Goal: Information Seeking & Learning: Find specific fact

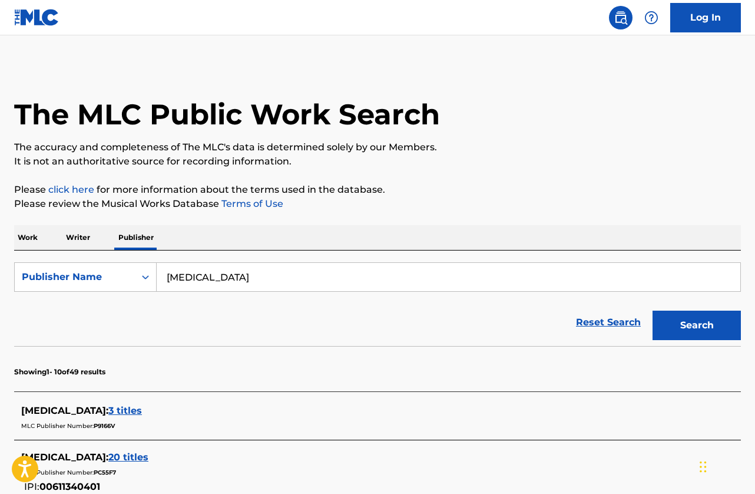
scroll to position [177, 0]
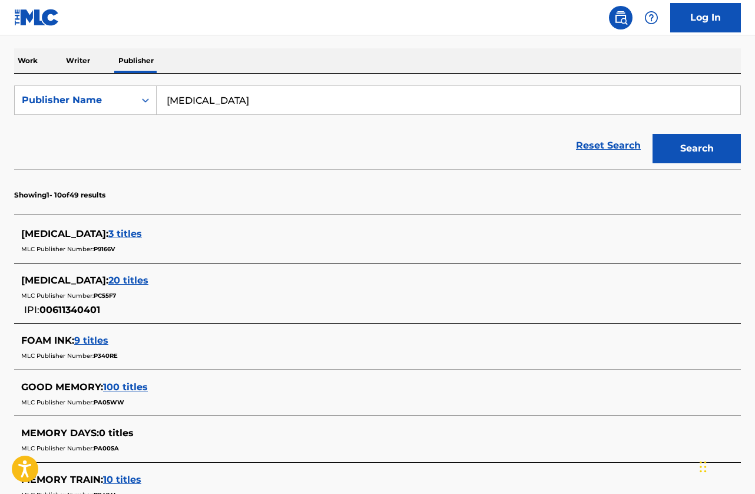
click at [117, 234] on span "3 titles" at bounding box center [125, 233] width 34 height 11
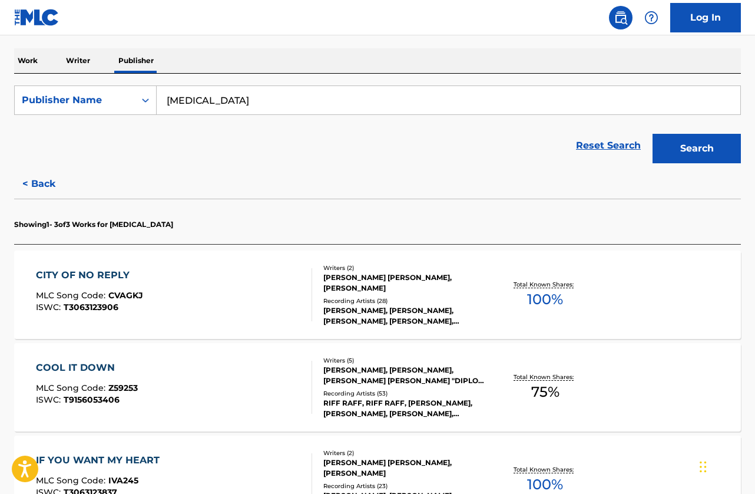
scroll to position [295, 0]
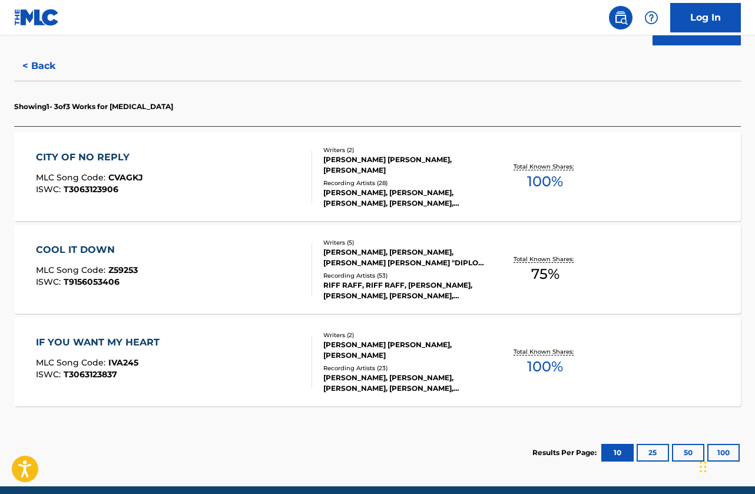
click at [196, 188] on div "CITY OF NO REPLY MLC Song Code : CVAGKJ ISWC : T3063123906" at bounding box center [174, 176] width 276 height 53
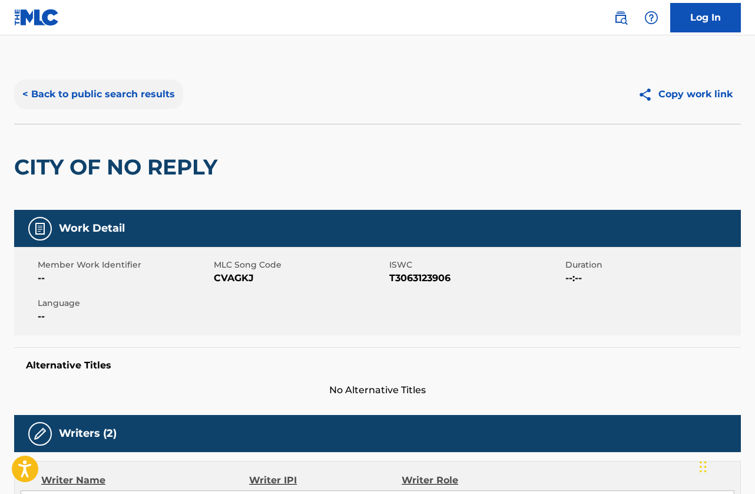
click at [117, 97] on button "< Back to public search results" at bounding box center [98, 94] width 169 height 29
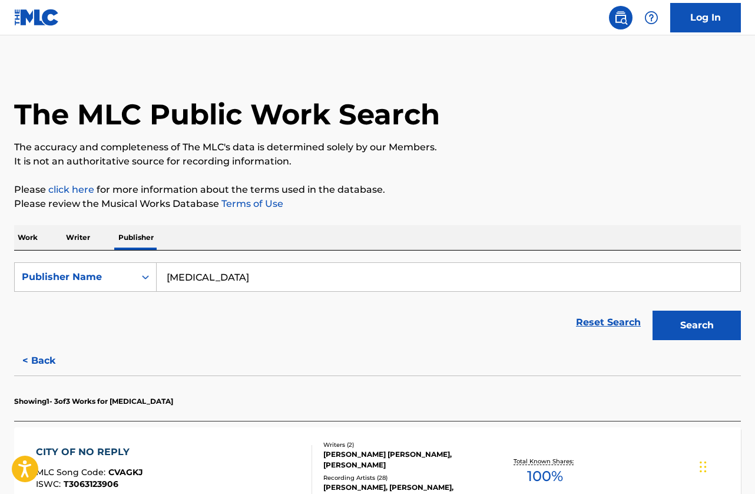
scroll to position [177, 0]
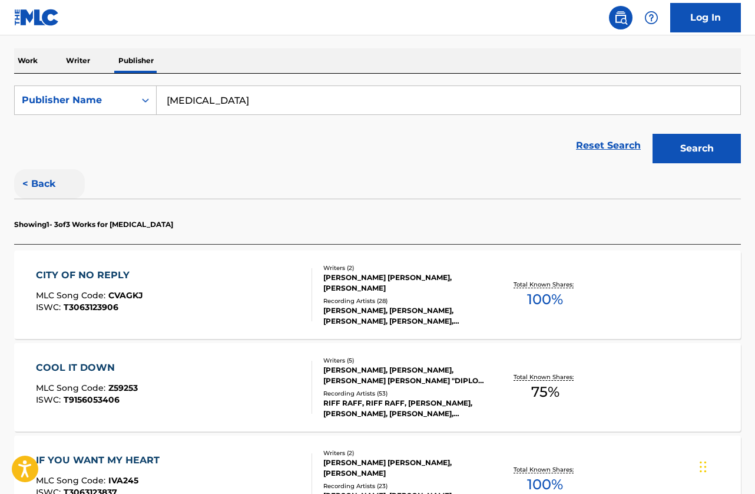
click at [45, 182] on button "< Back" at bounding box center [49, 183] width 71 height 29
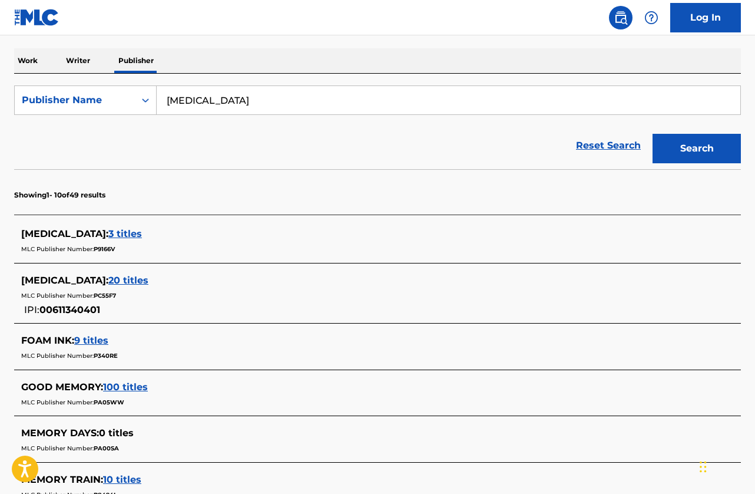
click at [115, 234] on span "3 titles" at bounding box center [125, 233] width 34 height 11
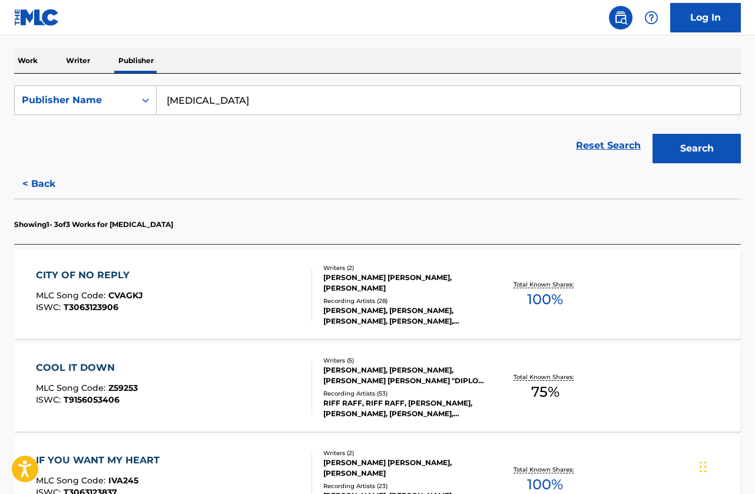
scroll to position [295, 0]
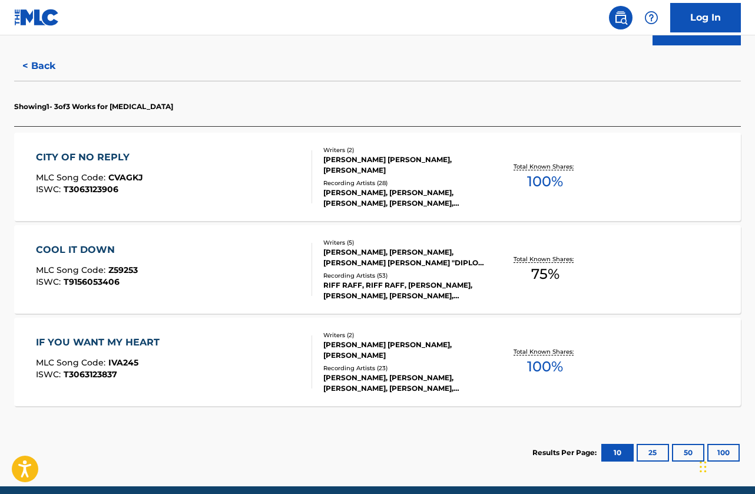
click at [183, 259] on div "COOL IT DOWN MLC Song Code : Z59253 ISWC : T9156053406" at bounding box center [174, 269] width 276 height 53
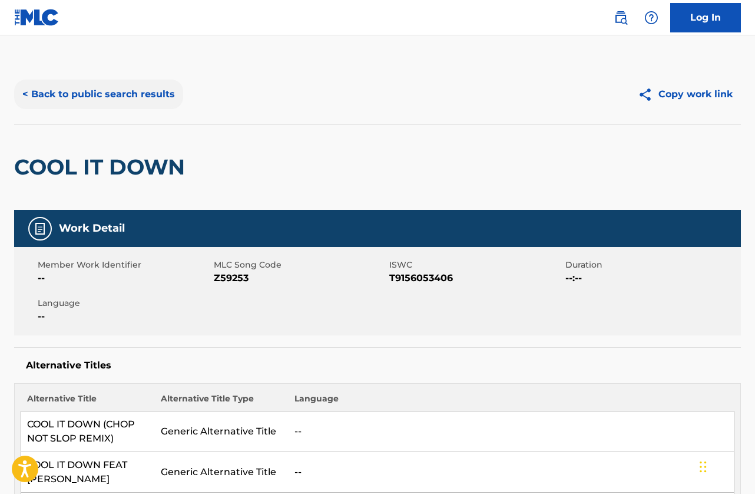
click at [117, 99] on button "< Back to public search results" at bounding box center [98, 94] width 169 height 29
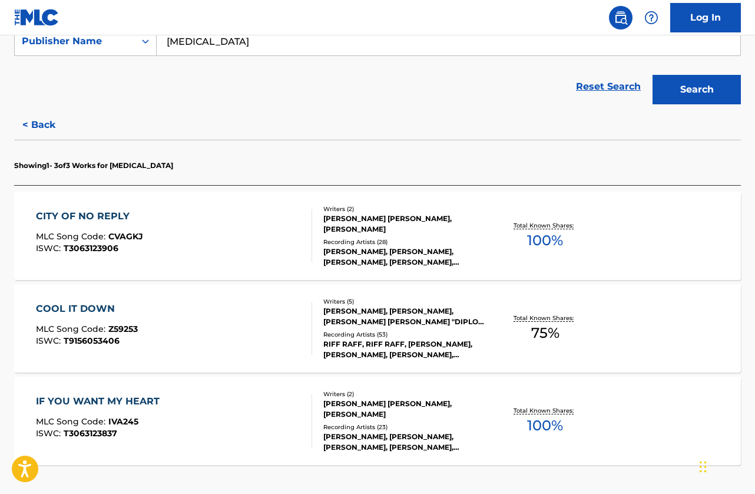
scroll to position [343, 0]
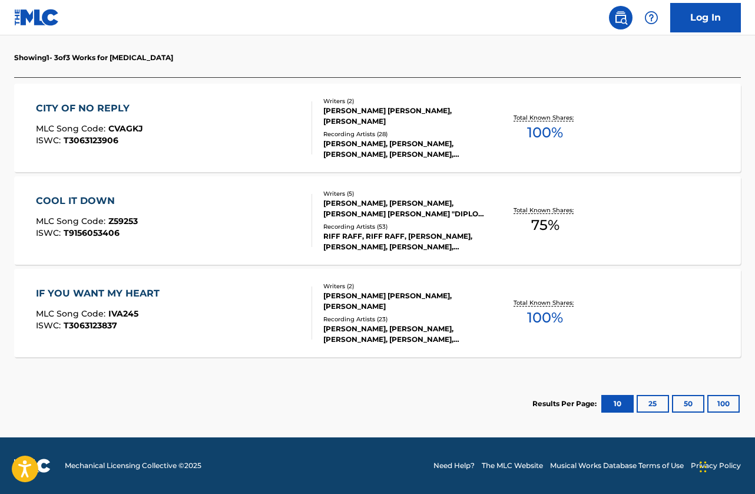
click at [139, 297] on div "IF YOU WANT MY HEART" at bounding box center [101, 293] width 130 height 14
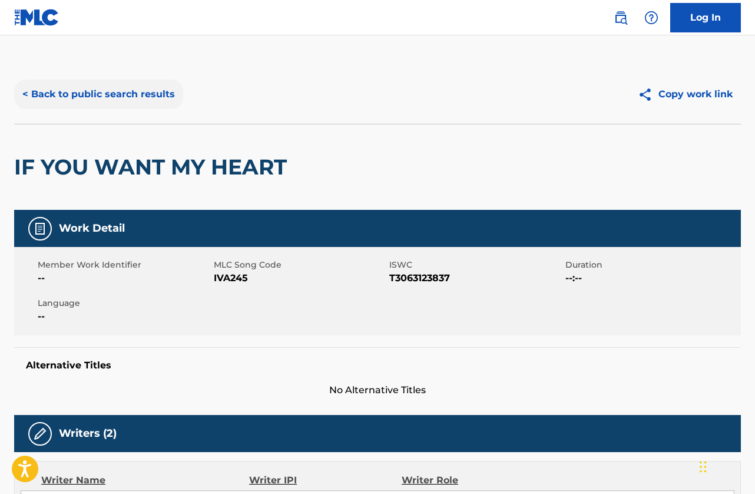
click at [101, 94] on button "< Back to public search results" at bounding box center [98, 94] width 169 height 29
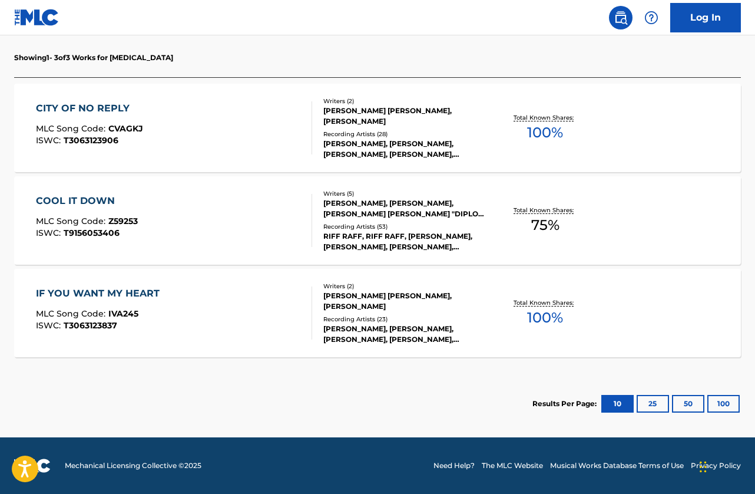
scroll to position [167, 0]
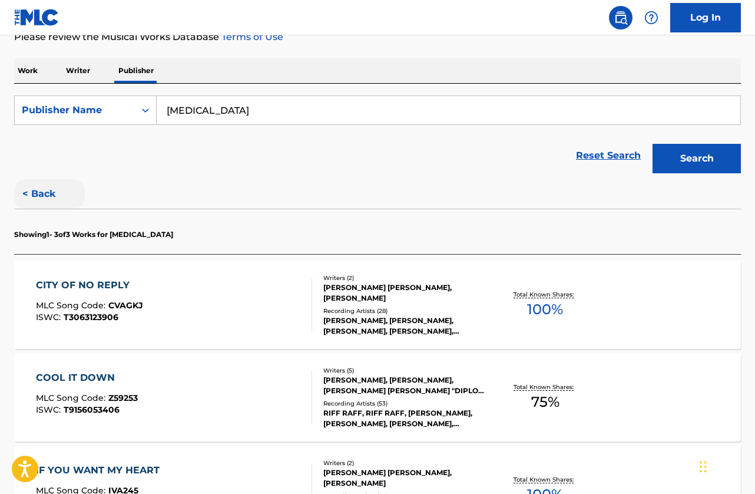
click at [41, 193] on button "< Back" at bounding box center [49, 193] width 71 height 29
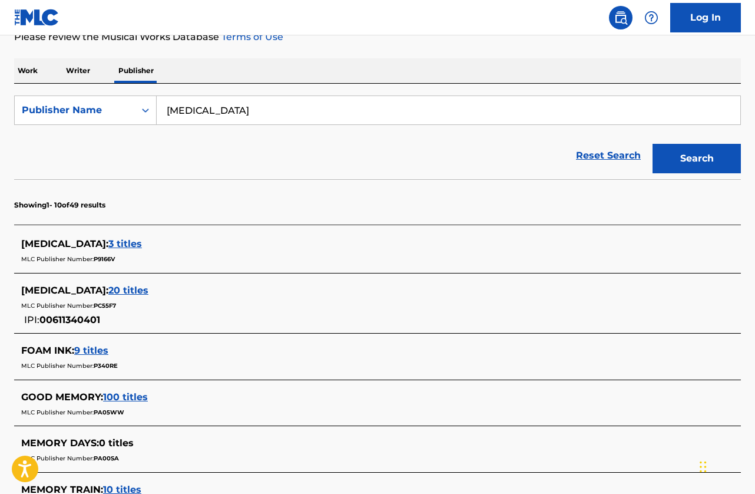
click at [127, 292] on span "20 titles" at bounding box center [128, 290] width 40 height 11
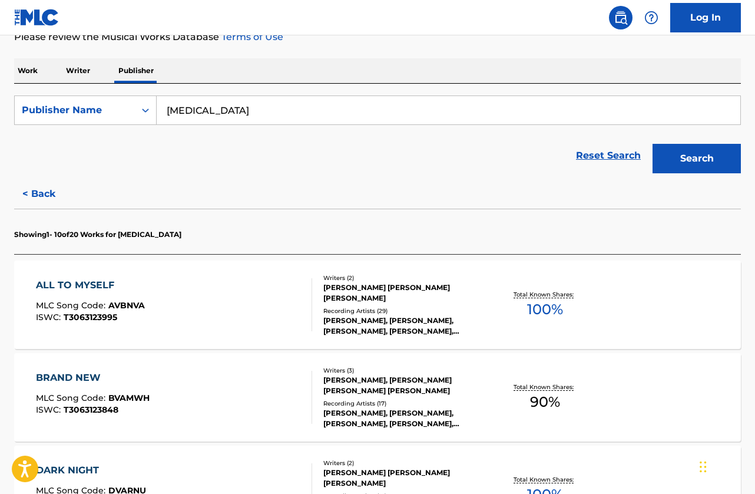
scroll to position [343, 0]
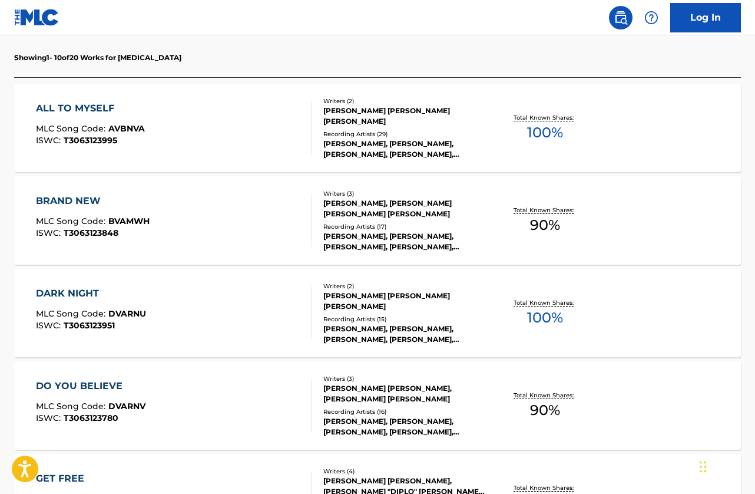
click at [197, 235] on div "BRAND NEW MLC Song Code : BVAMWH ISWC : T3063123848" at bounding box center [174, 220] width 276 height 53
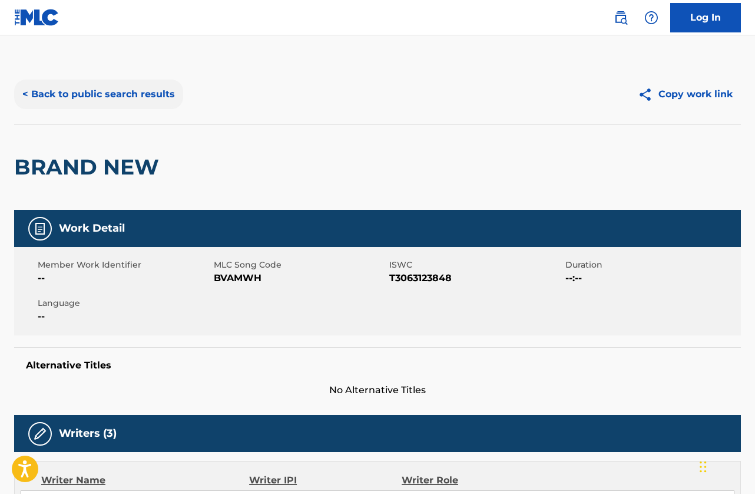
click at [128, 99] on button "< Back to public search results" at bounding box center [98, 94] width 169 height 29
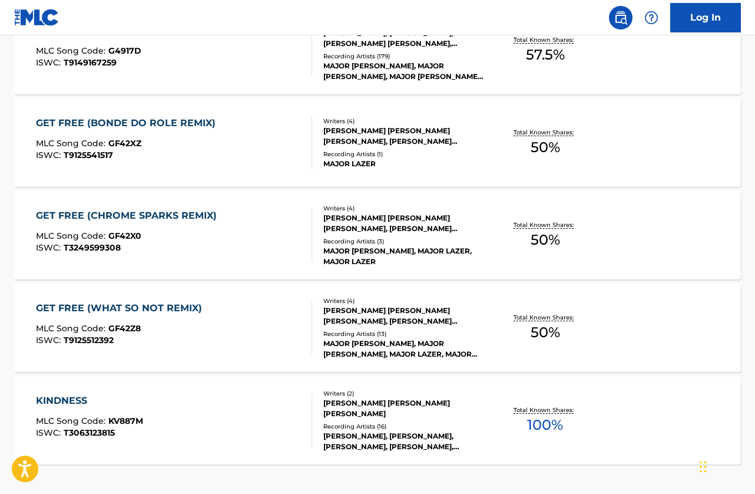
scroll to position [996, 0]
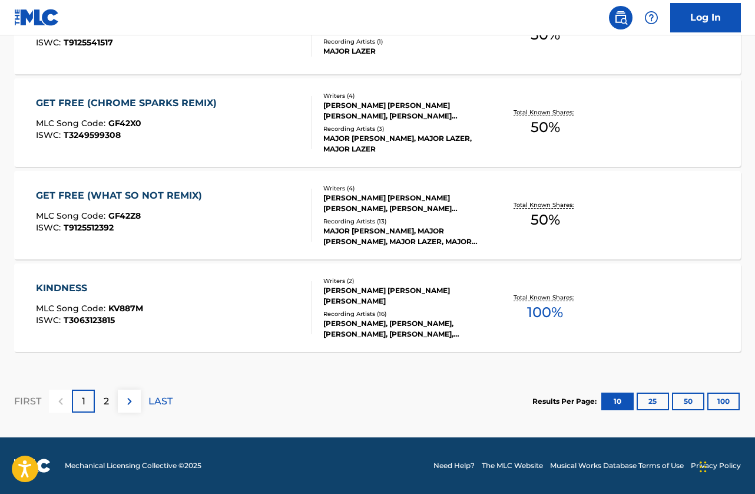
click at [179, 269] on div "KINDNESS MLC Song Code : KV887M ISWC : T3063123815 Writers ( 2 ) [PERSON_NAME] …" at bounding box center [377, 307] width 727 height 88
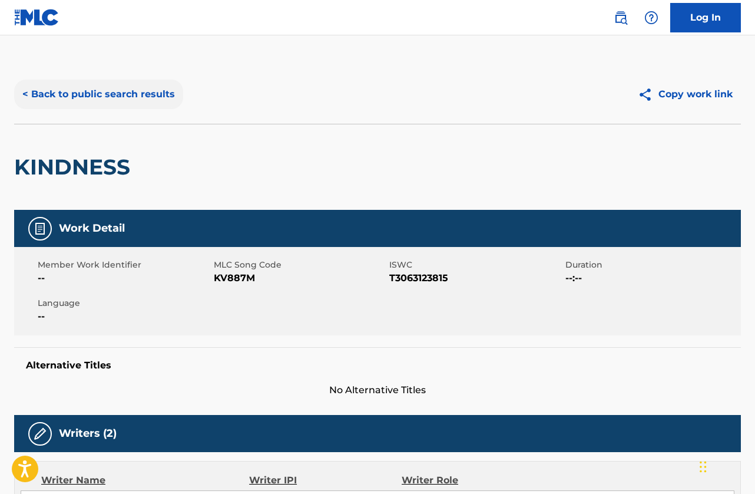
click at [103, 91] on button "< Back to public search results" at bounding box center [98, 94] width 169 height 29
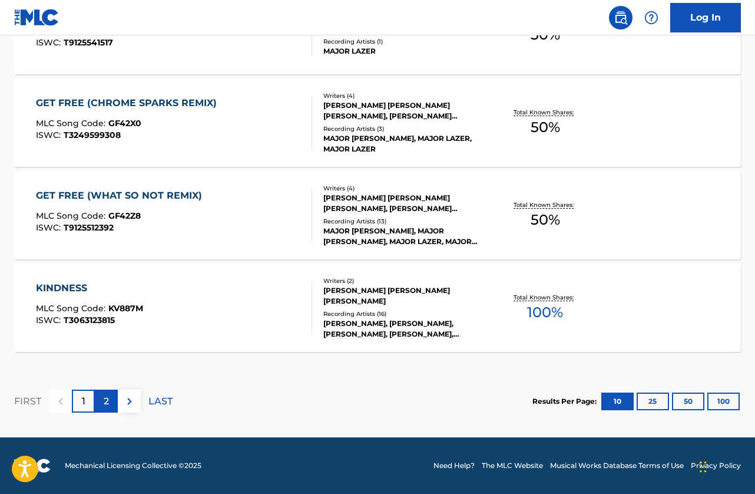
click at [104, 395] on p "2" at bounding box center [106, 401] width 5 height 14
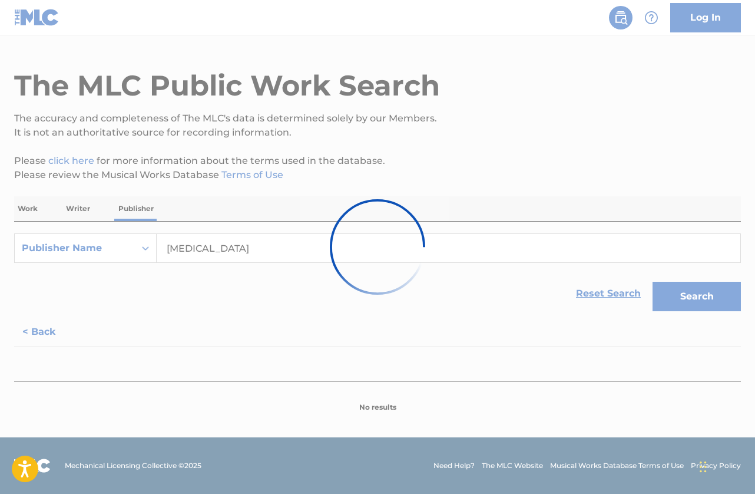
scroll to position [996, 0]
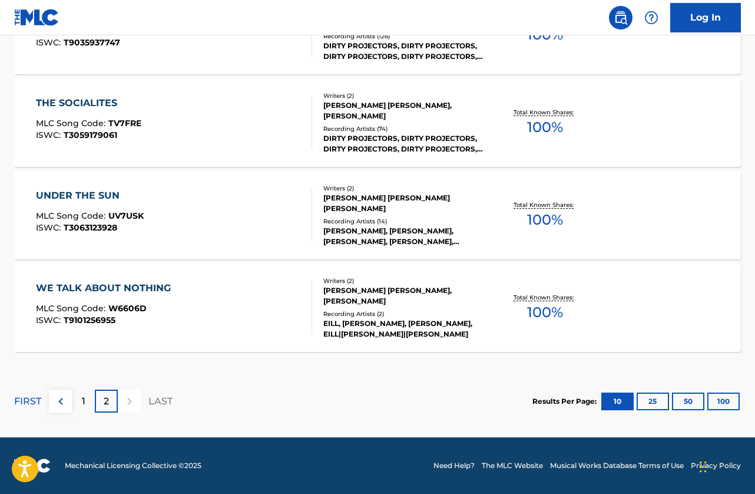
click at [192, 303] on div "WE TALK ABOUT NOTHING MLC Song Code : W6606D ISWC : T9101256955" at bounding box center [174, 307] width 276 height 53
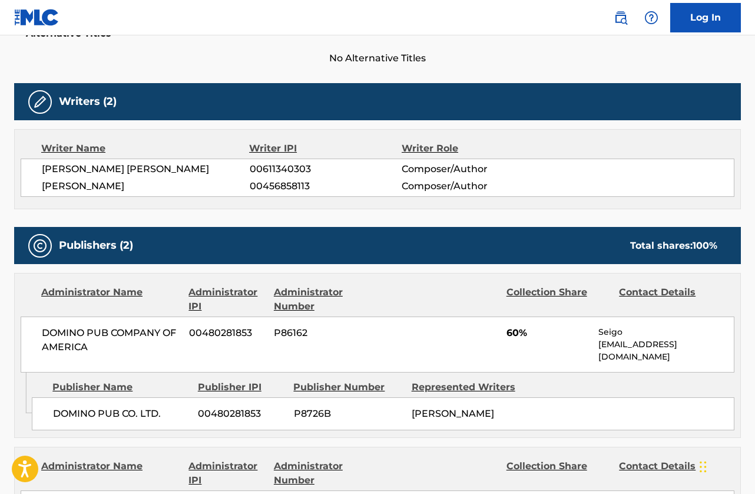
scroll to position [37, 0]
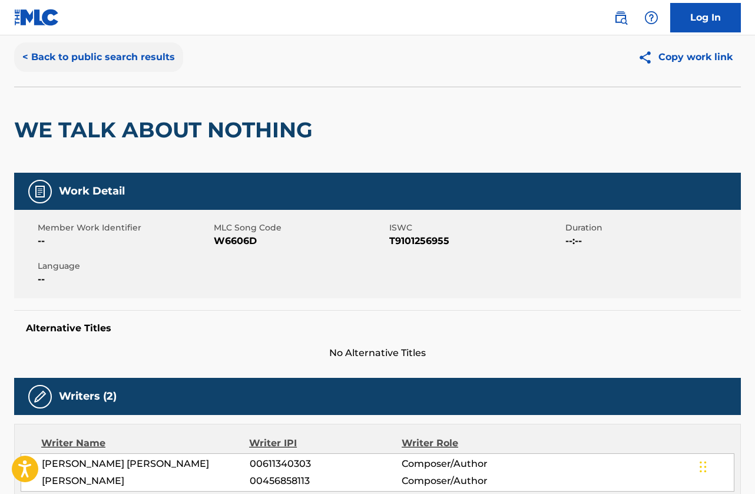
click at [78, 63] on button "< Back to public search results" at bounding box center [98, 56] width 169 height 29
